Goal: Task Accomplishment & Management: Use online tool/utility

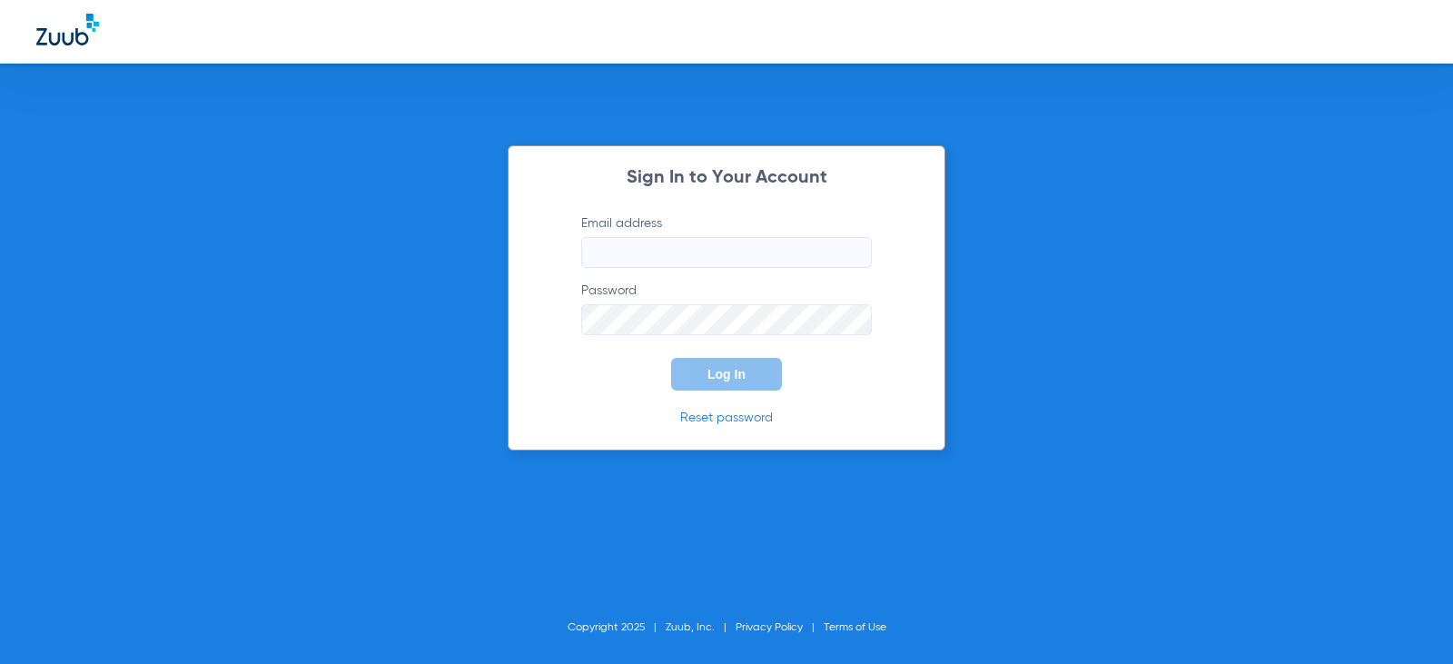
type input "[EMAIL_ADDRESS][DOMAIN_NAME]"
click at [724, 367] on span "Log In" at bounding box center [727, 374] width 38 height 15
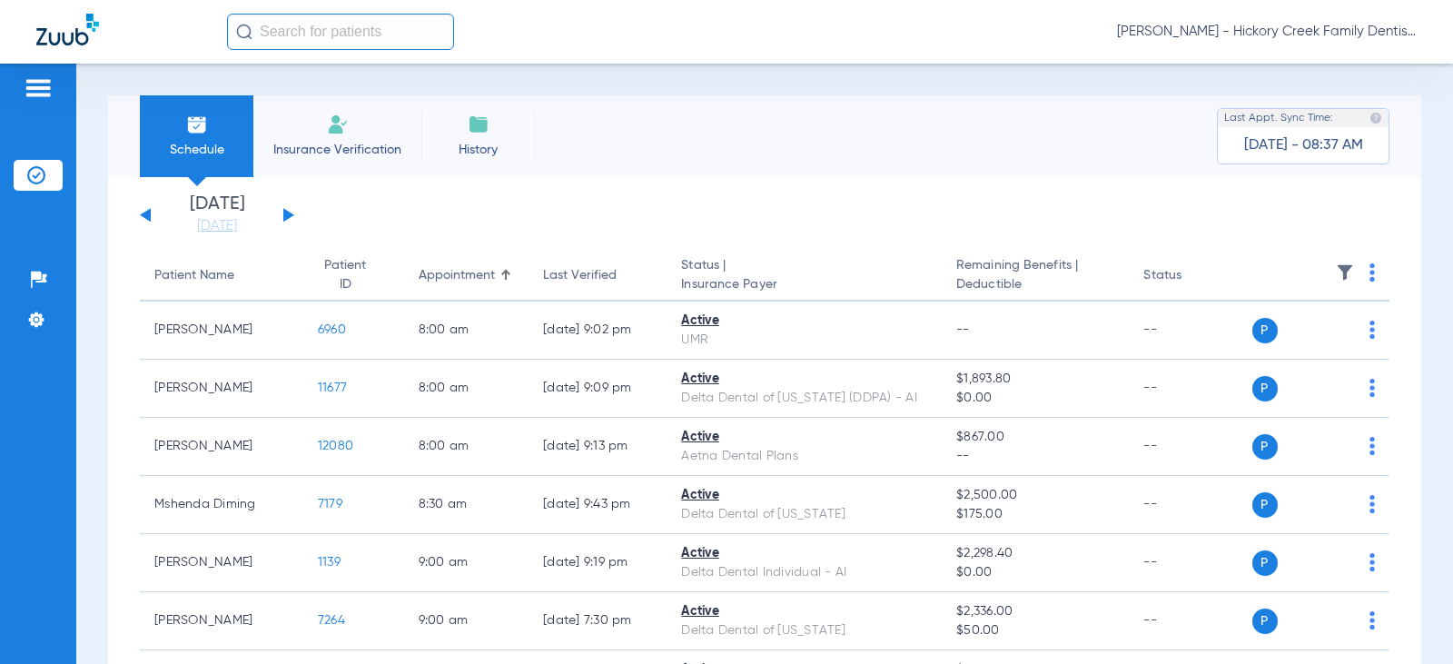
click at [339, 144] on span "Insurance Verification" at bounding box center [337, 150] width 141 height 18
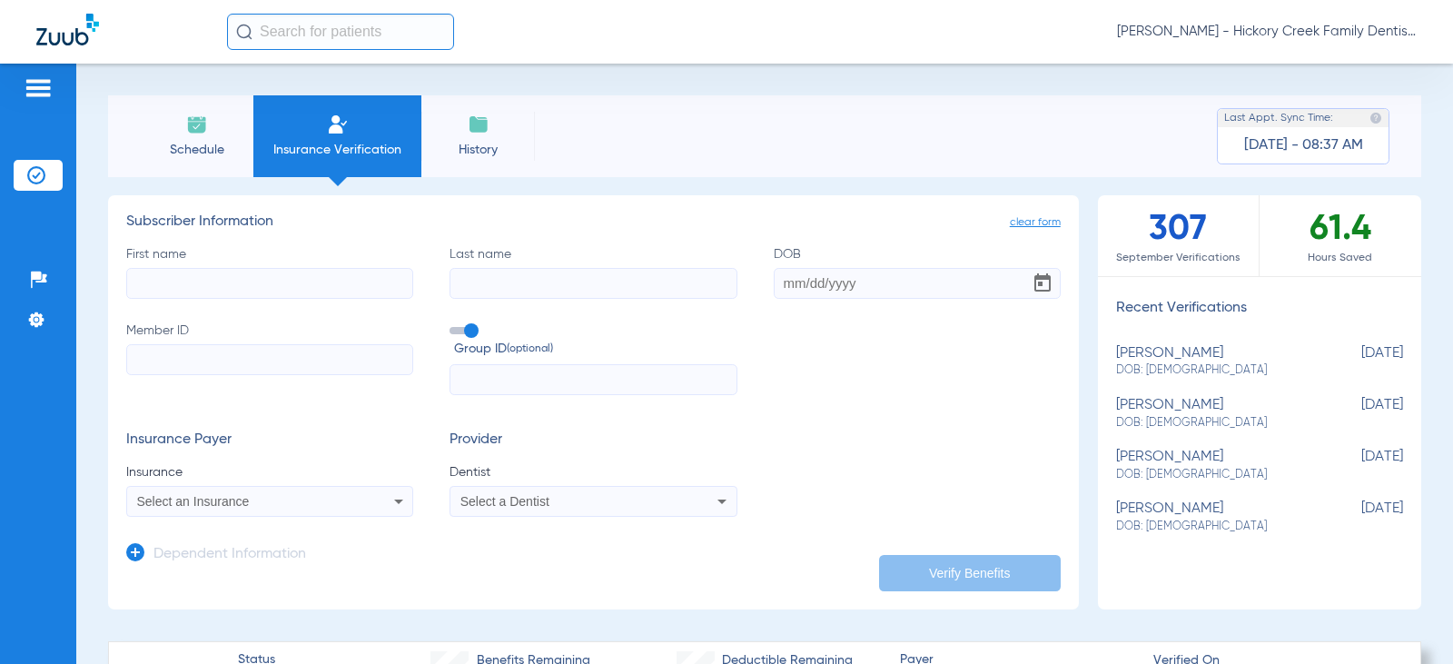
click at [228, 147] on span "Schedule" at bounding box center [196, 150] width 86 height 18
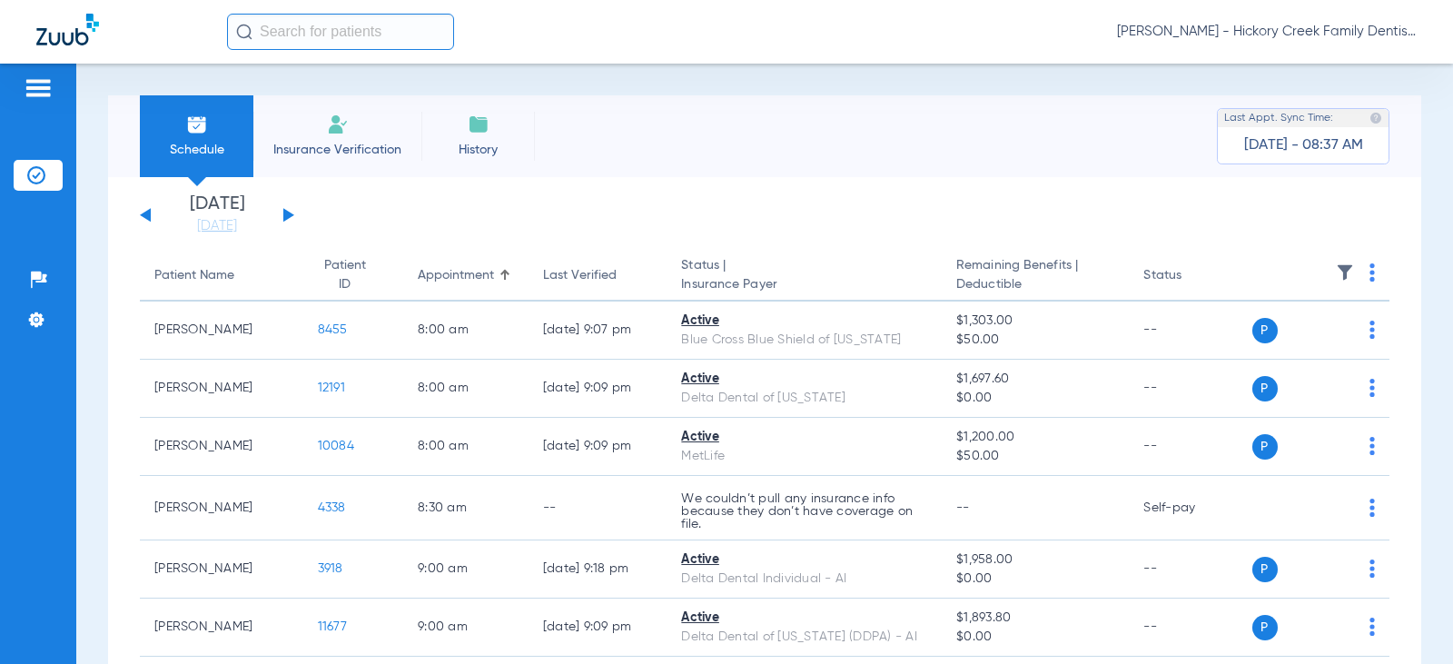
click at [287, 210] on div "[DATE] [DATE] [DATE] [DATE] [DATE] [DATE] [DATE] [DATE] [DATE] [DATE] [DATE] [D…" at bounding box center [217, 215] width 154 height 40
click at [286, 208] on div "[DATE] [DATE] [DATE] [DATE] [DATE] [DATE] [DATE] [DATE] [DATE] [DATE] [DATE] [D…" at bounding box center [217, 215] width 154 height 40
click at [287, 213] on button at bounding box center [288, 215] width 11 height 14
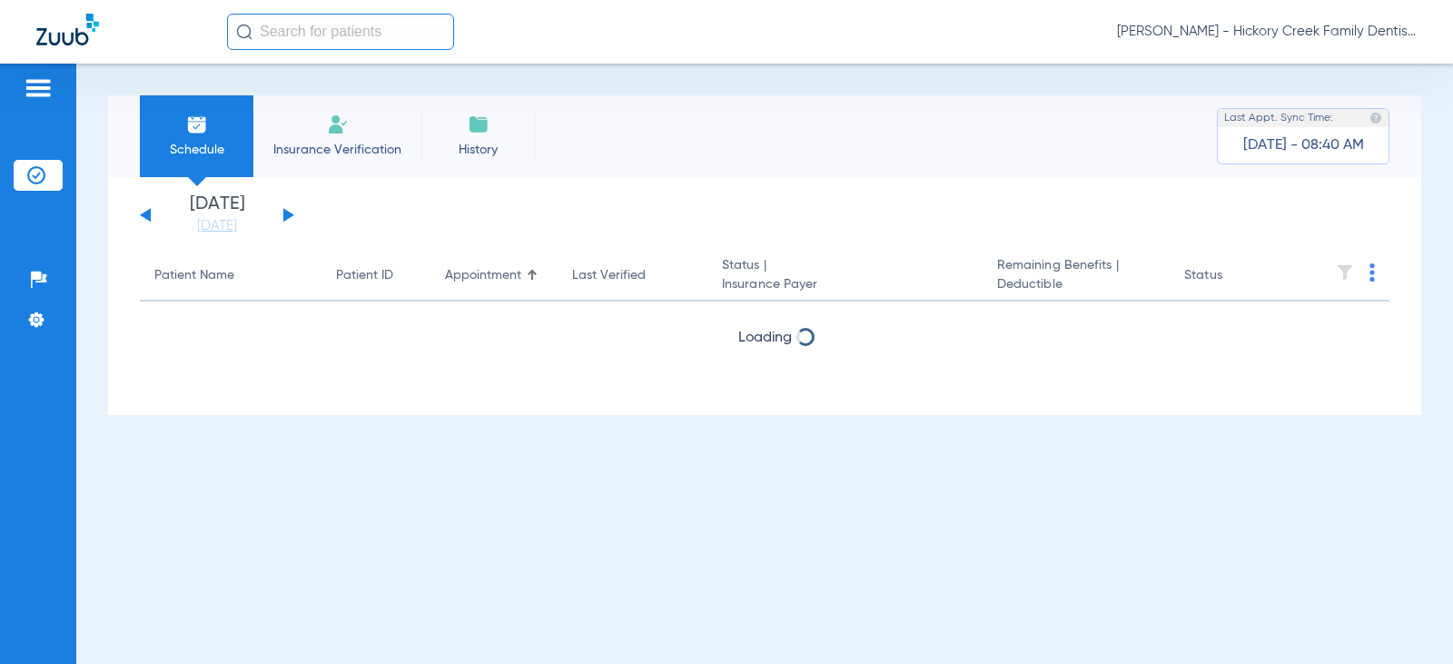
click at [287, 213] on button at bounding box center [288, 215] width 11 height 14
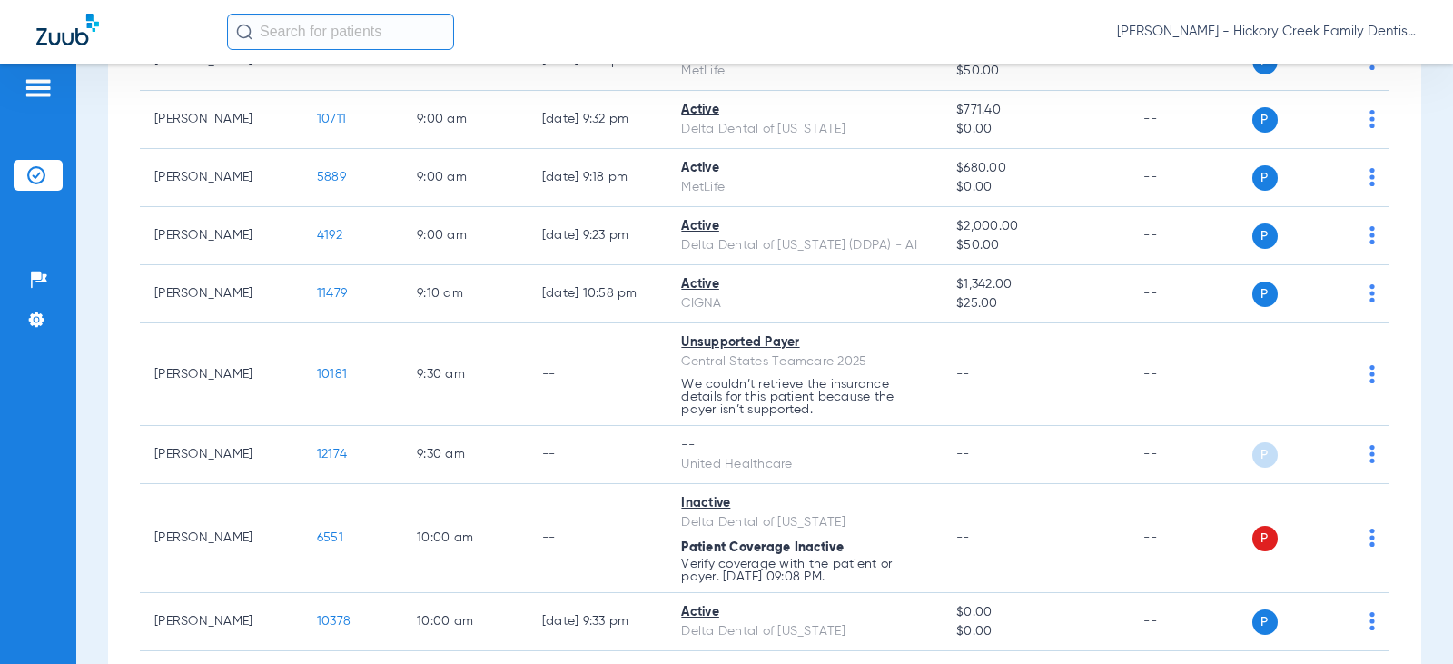
scroll to position [454, 0]
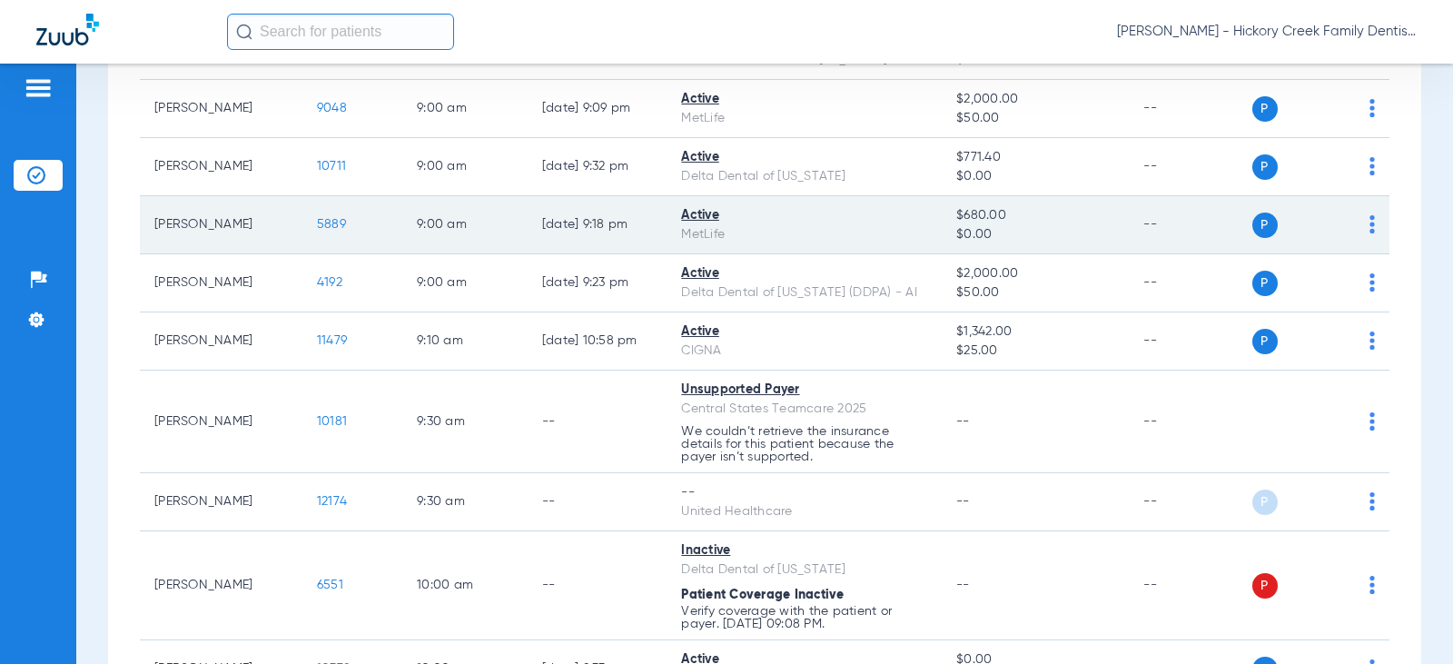
click at [319, 226] on span "5889" at bounding box center [331, 224] width 29 height 13
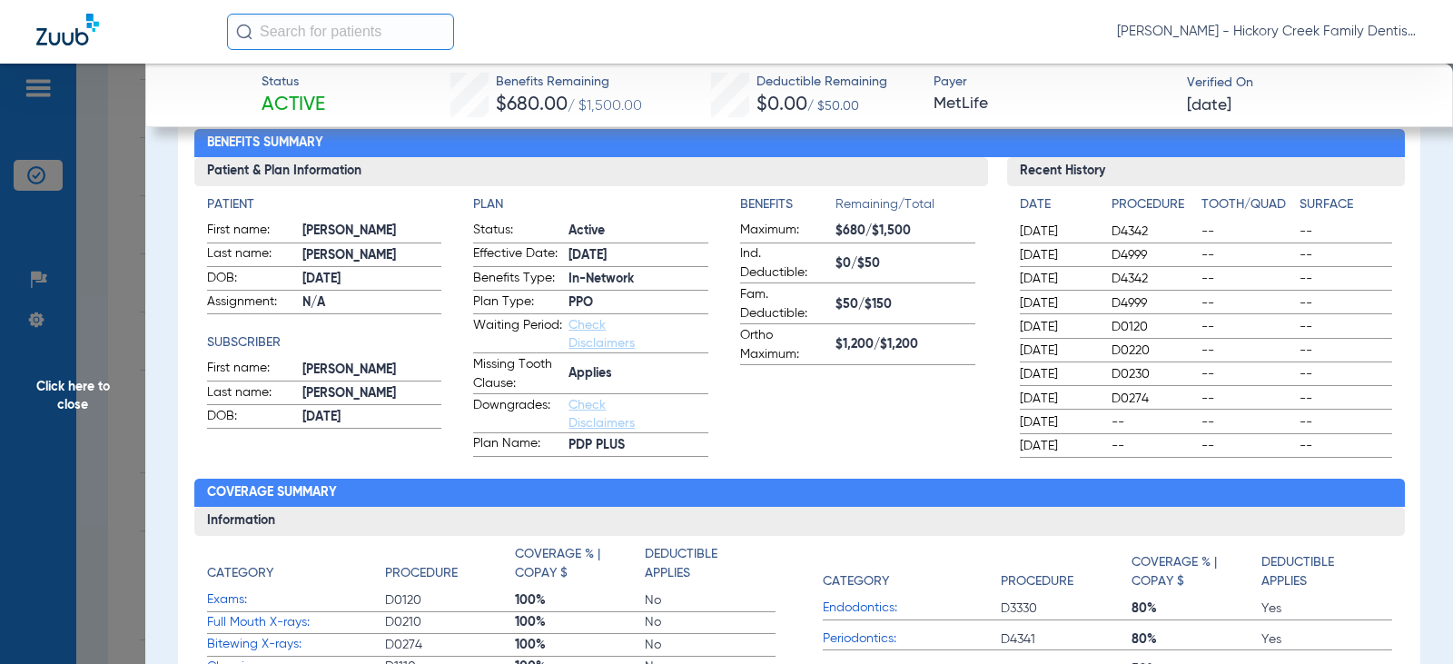
scroll to position [91, 0]
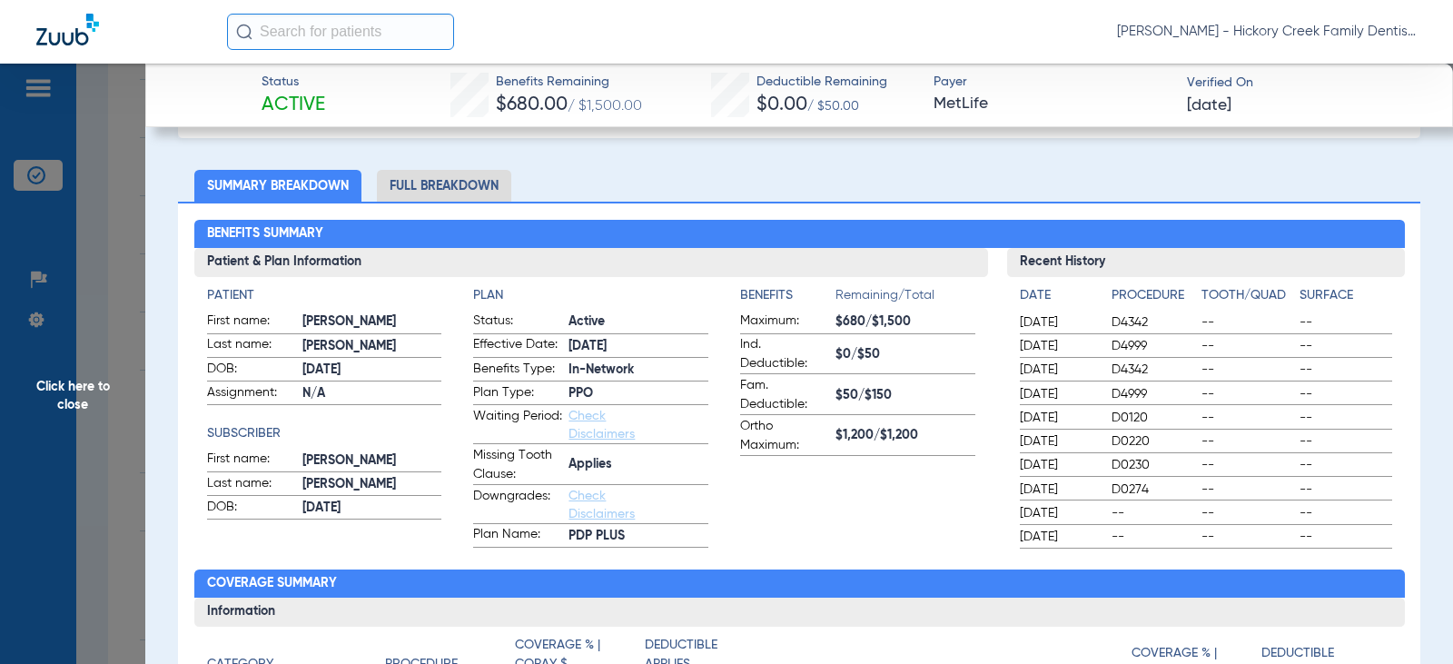
drag, startPoint x: 1263, startPoint y: 101, endPoint x: 1373, endPoint y: 167, distance: 128.3
click at [94, 397] on span "Click here to close" at bounding box center [72, 396] width 145 height 664
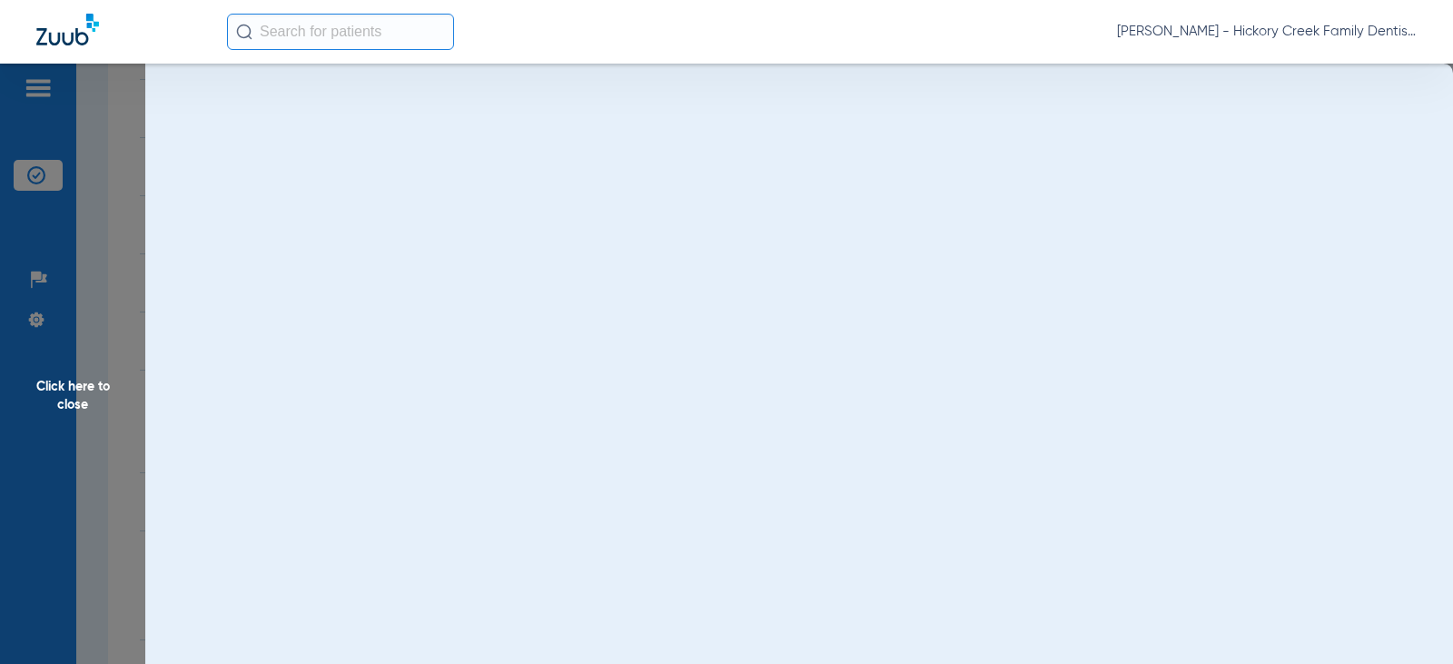
scroll to position [0, 0]
